Goal: Task Accomplishment & Management: Manage account settings

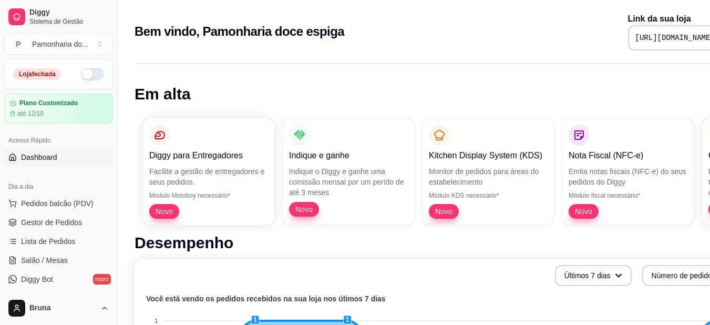
click at [90, 76] on button "button" at bounding box center [92, 74] width 23 height 13
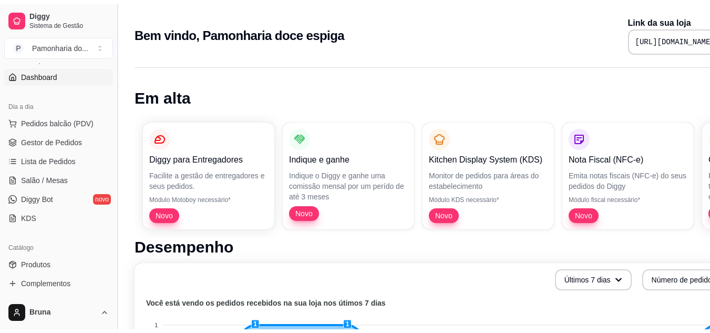
scroll to position [105, 0]
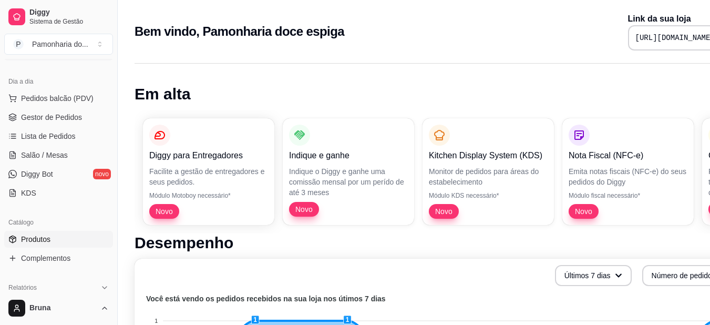
click at [51, 239] on link "Produtos" at bounding box center [58, 239] width 109 height 17
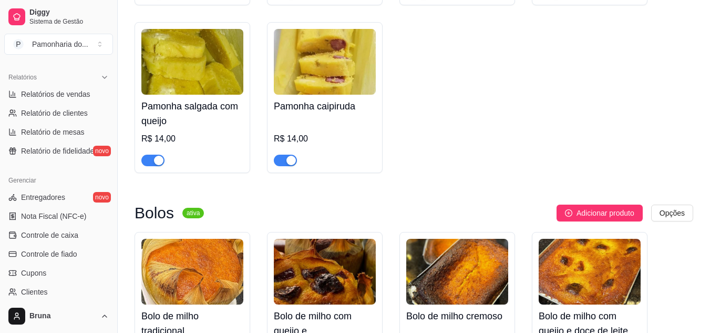
scroll to position [581, 0]
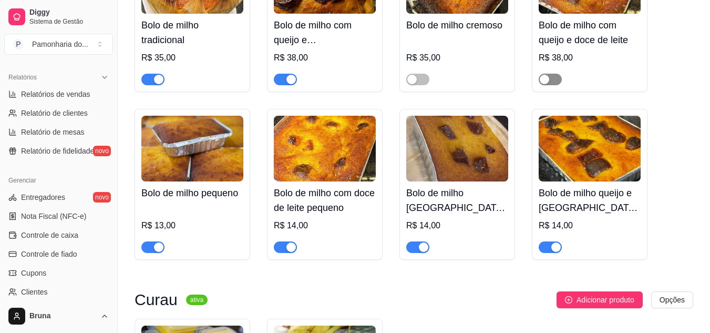
click at [550, 82] on button "button" at bounding box center [549, 80] width 23 height 12
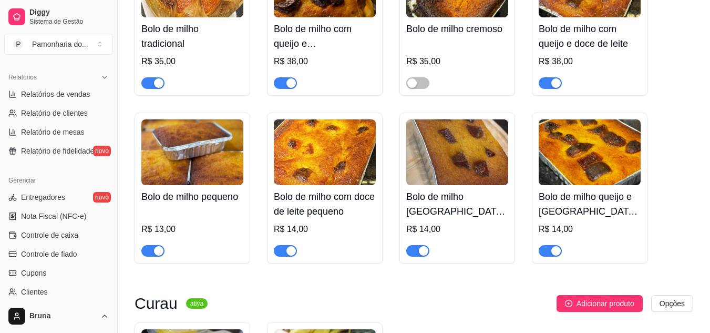
scroll to position [556, 0]
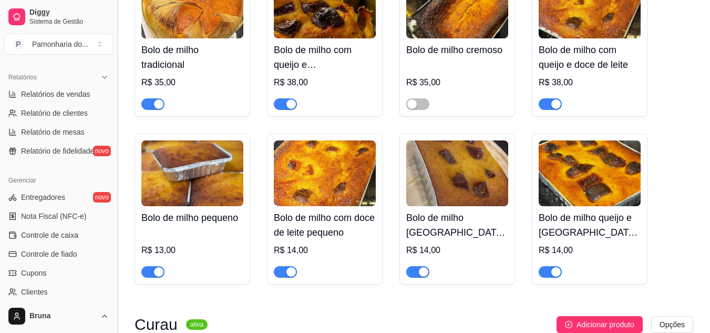
click at [116, 95] on button "Toggle Sidebar" at bounding box center [117, 166] width 8 height 333
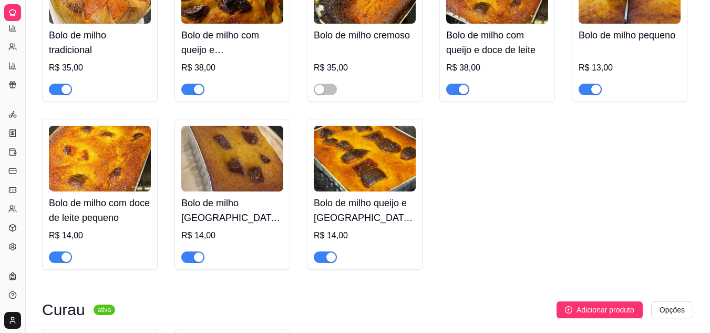
scroll to position [212, 0]
click at [23, 88] on button "Toggle Sidebar" at bounding box center [24, 166] width 8 height 333
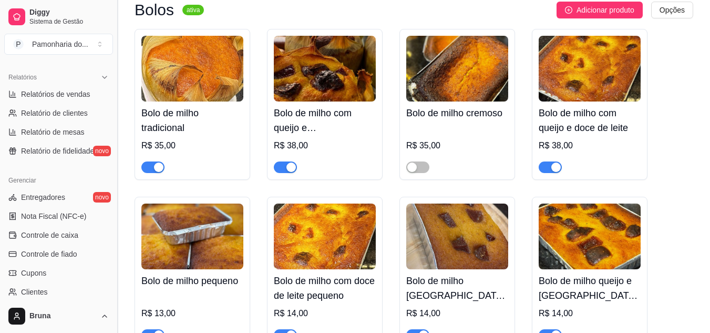
scroll to position [472, 0]
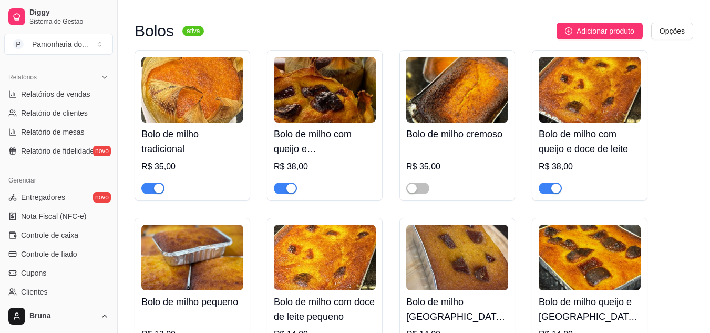
click at [116, 67] on button "Toggle Sidebar" at bounding box center [117, 166] width 8 height 333
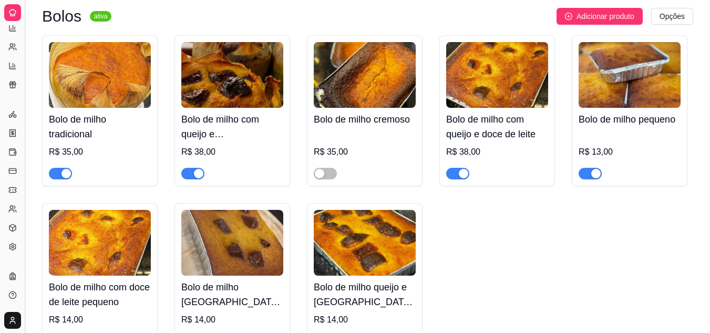
scroll to position [212, 0]
click at [18, 56] on ul "Relatórios de vendas Relatório de clientes Relatório de mesas Relatório de fide…" at bounding box center [12, 56] width 16 height 74
click at [23, 55] on button "Toggle Sidebar" at bounding box center [24, 166] width 8 height 333
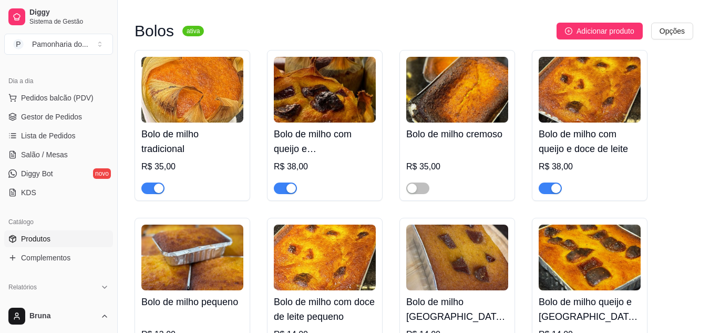
scroll to position [0, 0]
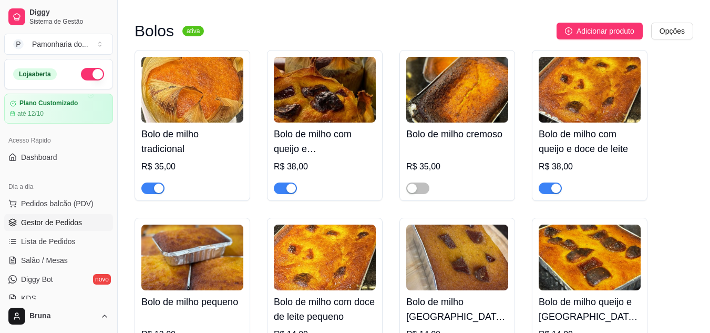
click at [80, 223] on link "Gestor de Pedidos" at bounding box center [58, 222] width 109 height 17
